Goal: Transaction & Acquisition: Purchase product/service

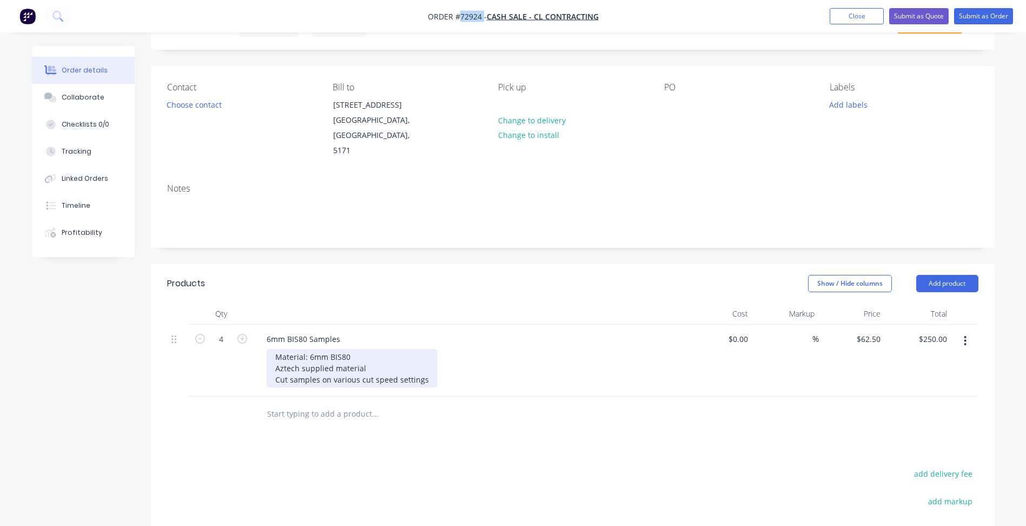
scroll to position [54, 0]
click at [427, 364] on div "Material: 6mm BIS80 Aztech supplied material Cut samples on various cut speed s…" at bounding box center [352, 368] width 171 height 38
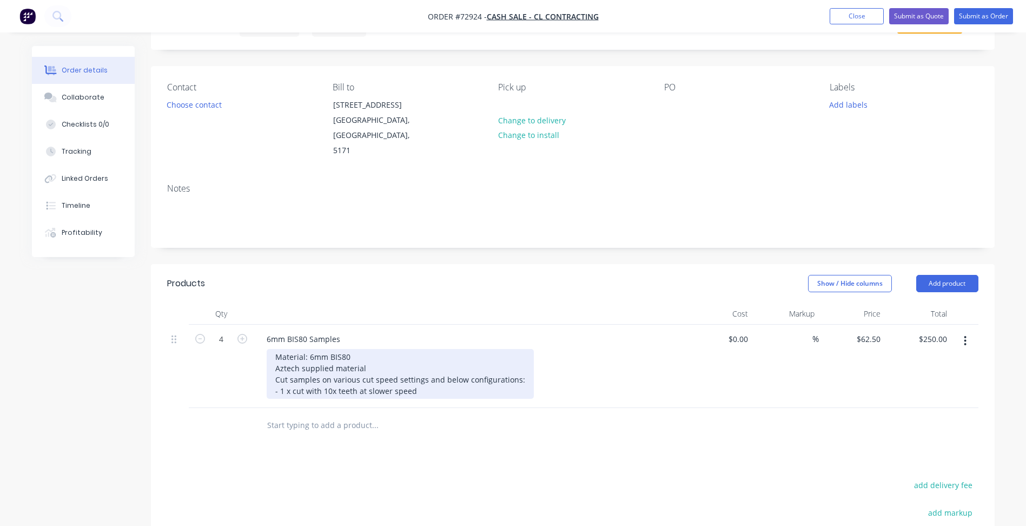
copy div "- 1 x cut with 10x teeth at slower speed"
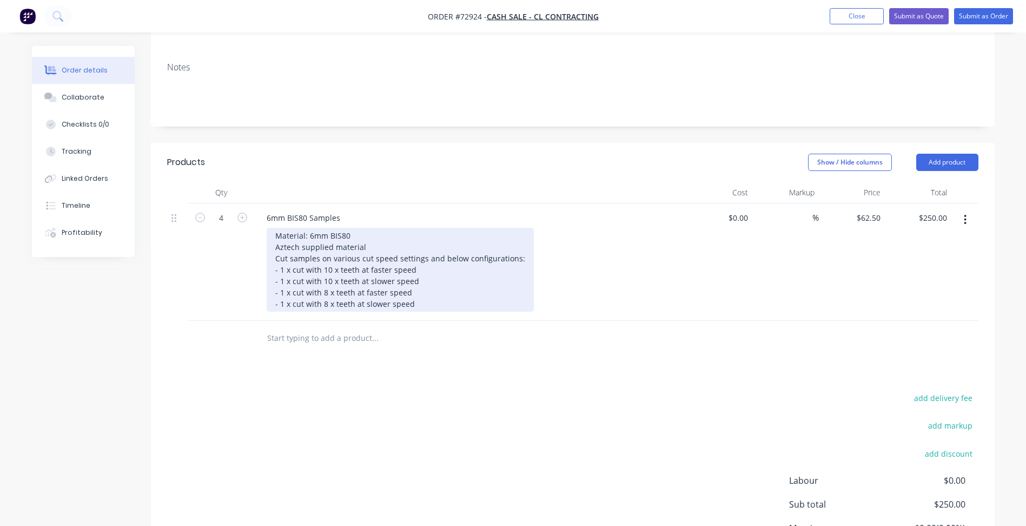
scroll to position [266, 0]
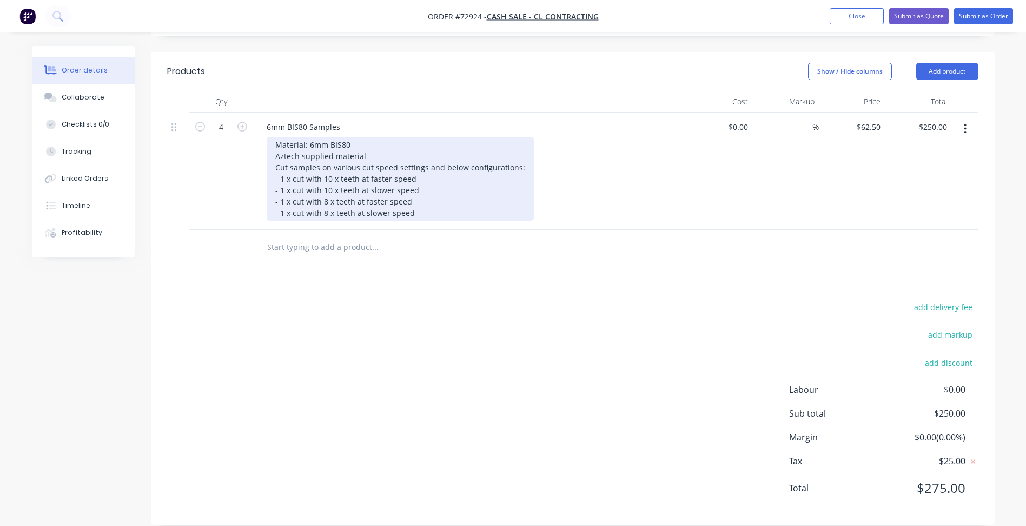
click at [416, 197] on div "Material: 6mm BIS80 Aztech supplied material Cut samples on various cut speed s…" at bounding box center [400, 179] width 267 height 84
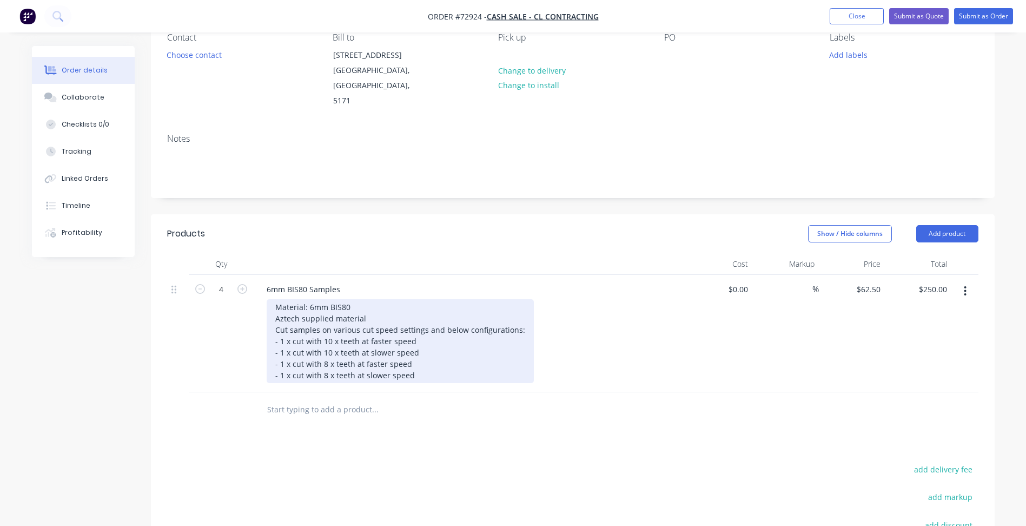
scroll to position [0, 0]
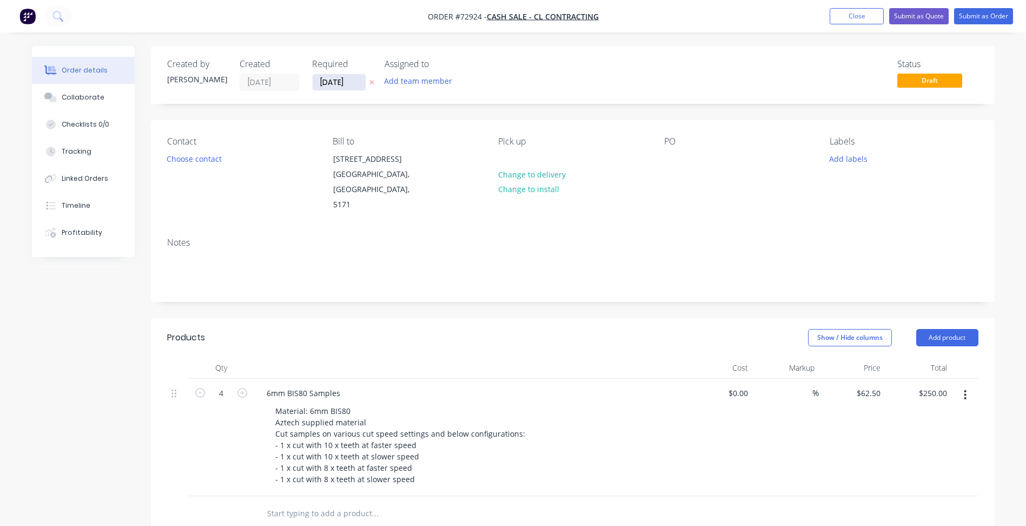
click at [343, 83] on input "[DATE]" at bounding box center [339, 82] width 53 height 16
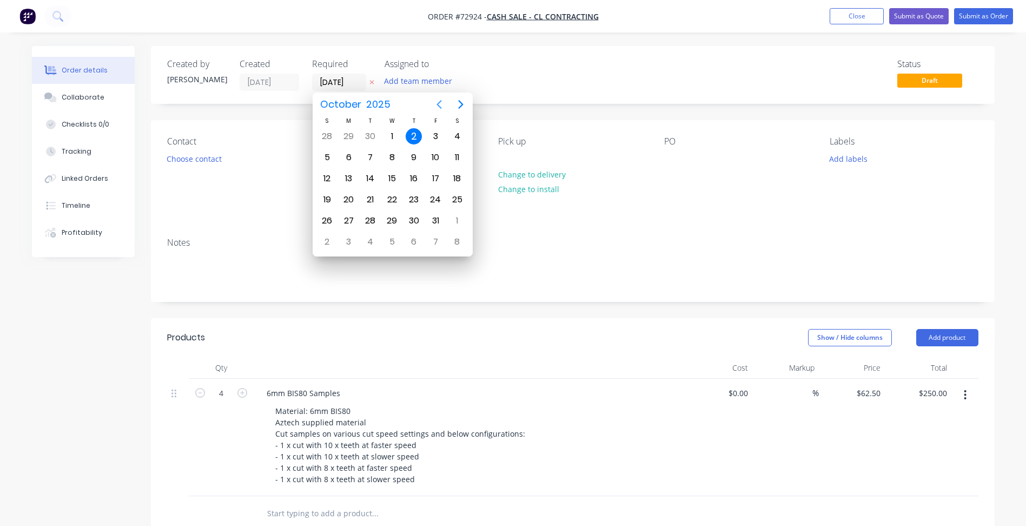
click at [440, 106] on icon "Previous page" at bounding box center [439, 104] width 13 height 13
click at [417, 218] on div "2" at bounding box center [414, 221] width 16 height 16
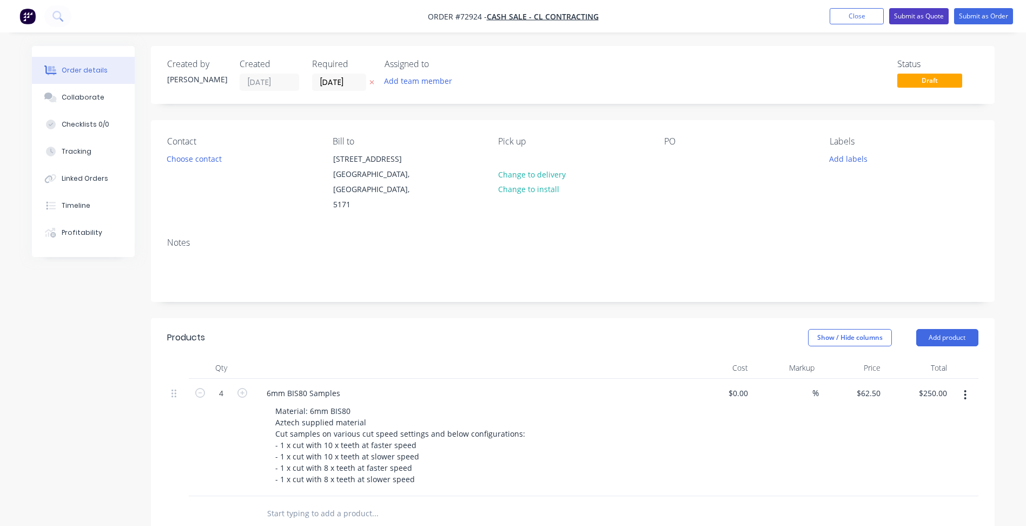
click at [927, 18] on button "Submit as Quote" at bounding box center [919, 16] width 60 height 16
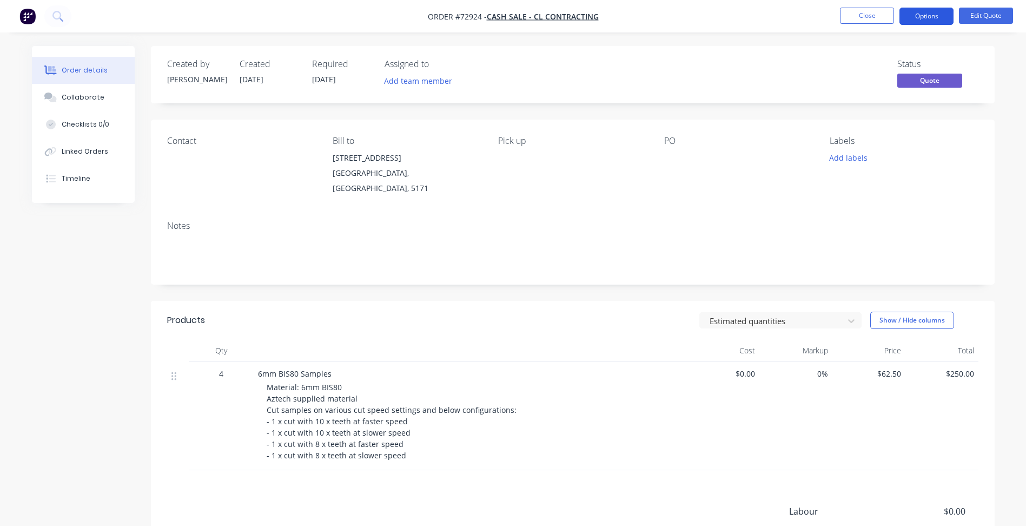
click at [921, 12] on button "Options" at bounding box center [927, 16] width 54 height 17
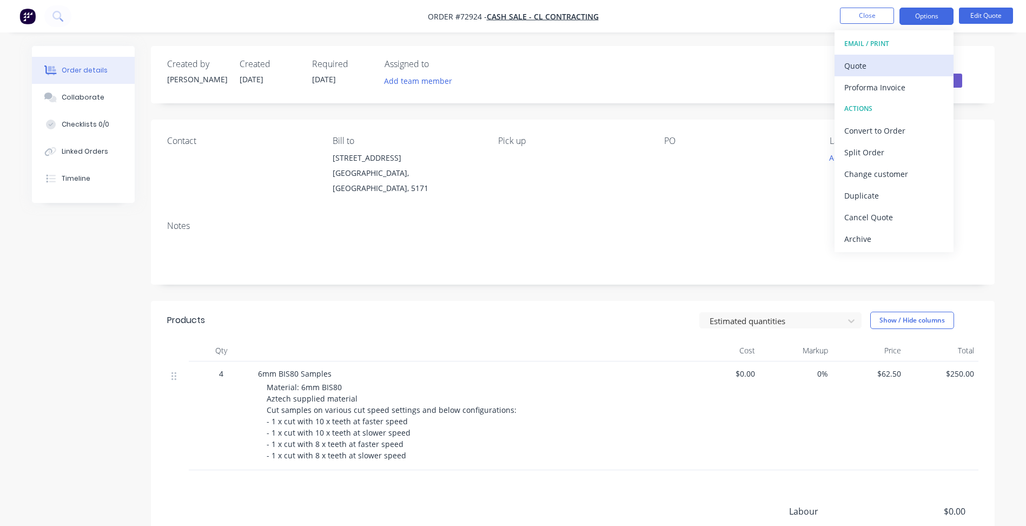
click at [882, 71] on div "Quote" at bounding box center [895, 66] width 100 height 16
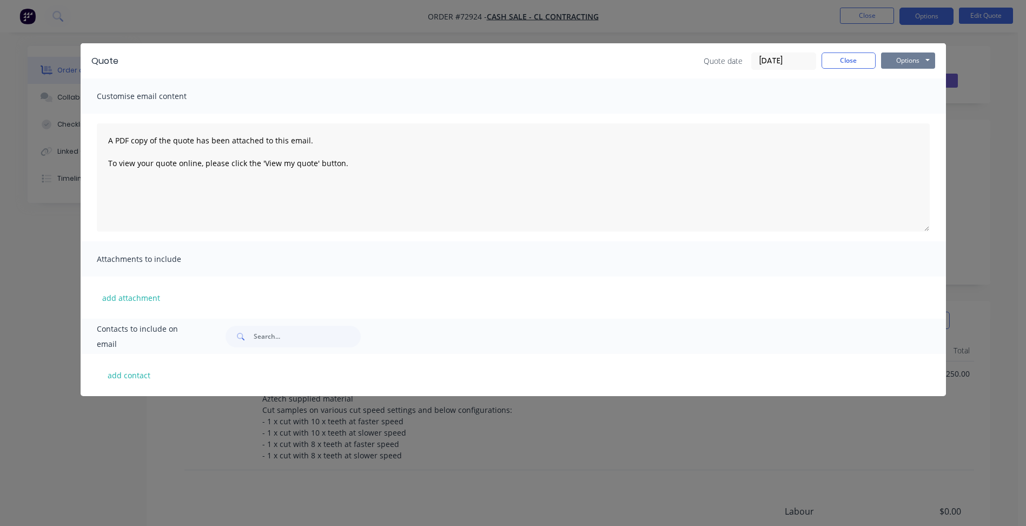
click at [901, 58] on button "Options" at bounding box center [908, 60] width 54 height 16
click at [894, 81] on button "Preview" at bounding box center [915, 80] width 69 height 18
